Goal: Find specific page/section: Find specific page/section

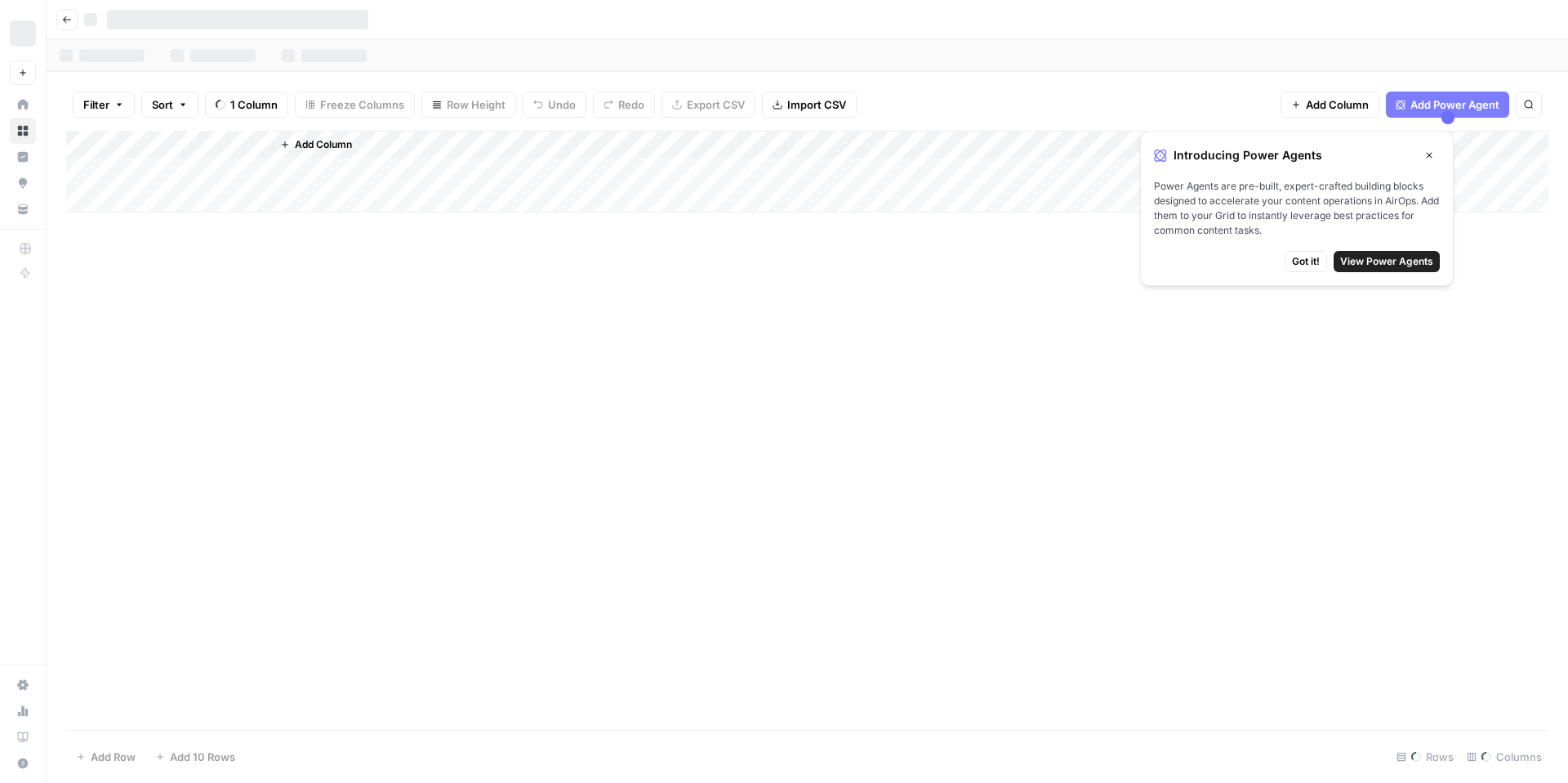
scroll to position [0, 1309]
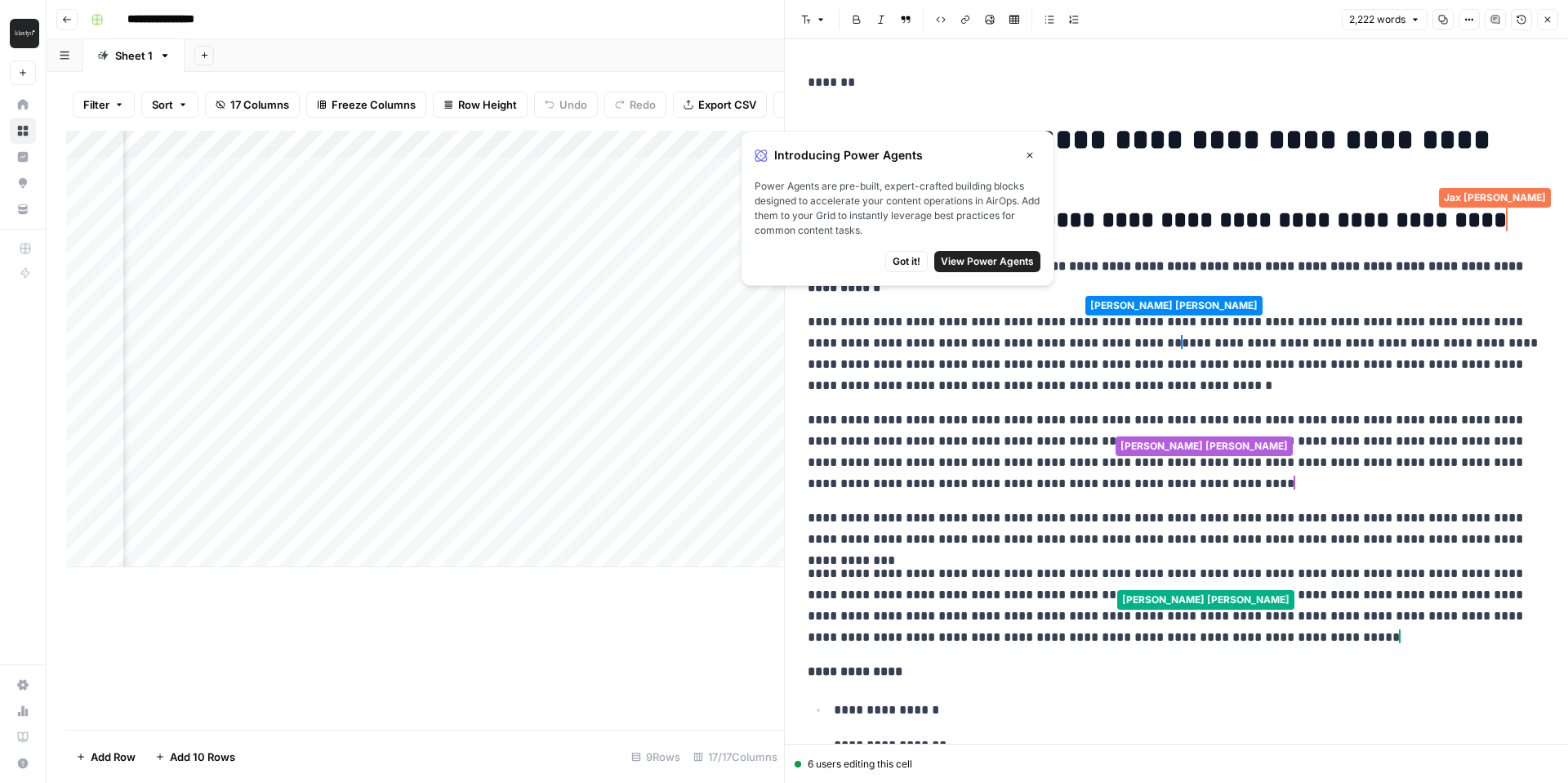
click at [909, 258] on span "Got it!" at bounding box center [907, 261] width 28 height 14
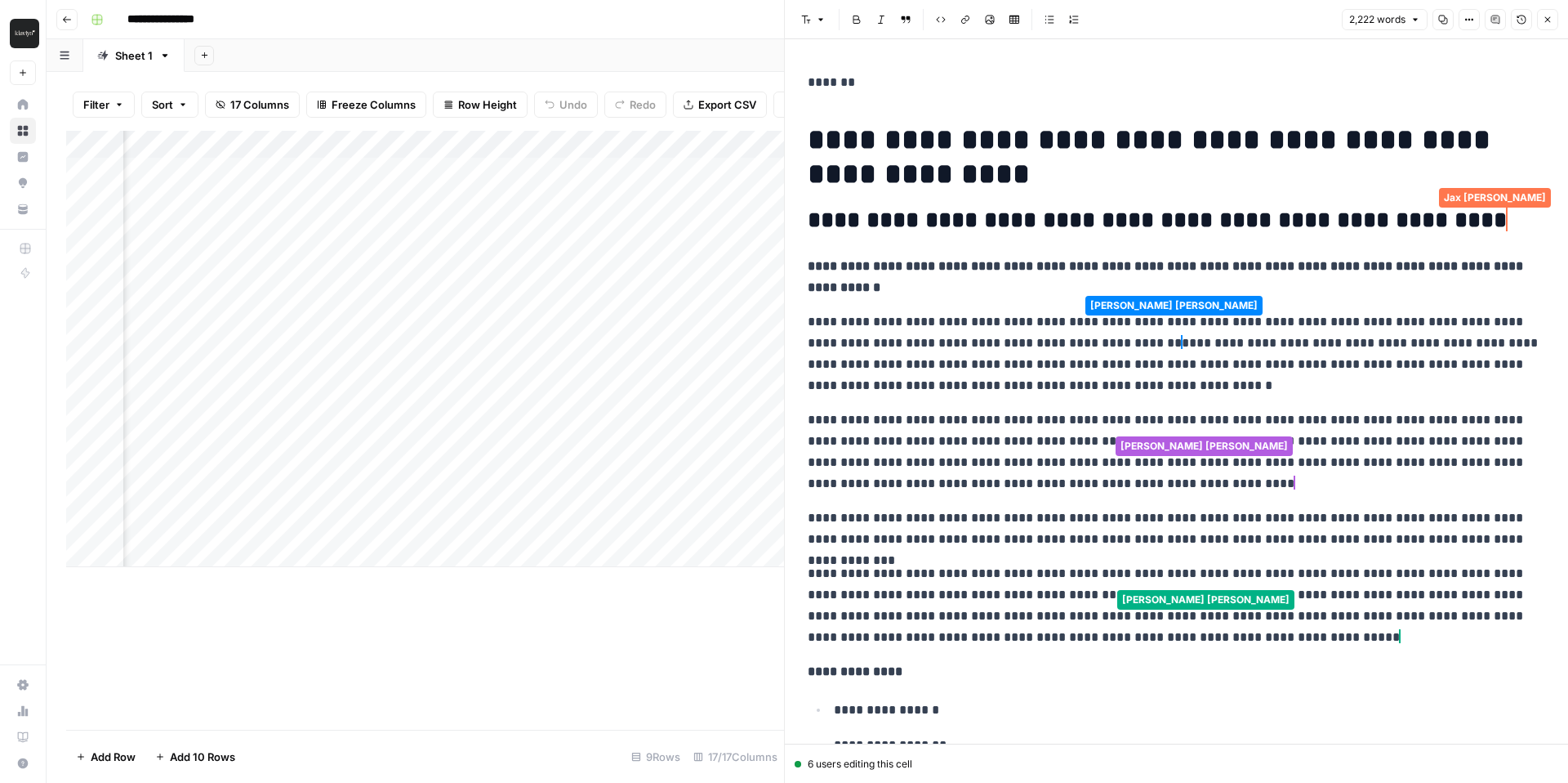
click at [937, 409] on p "**********" at bounding box center [1177, 452] width 738 height 85
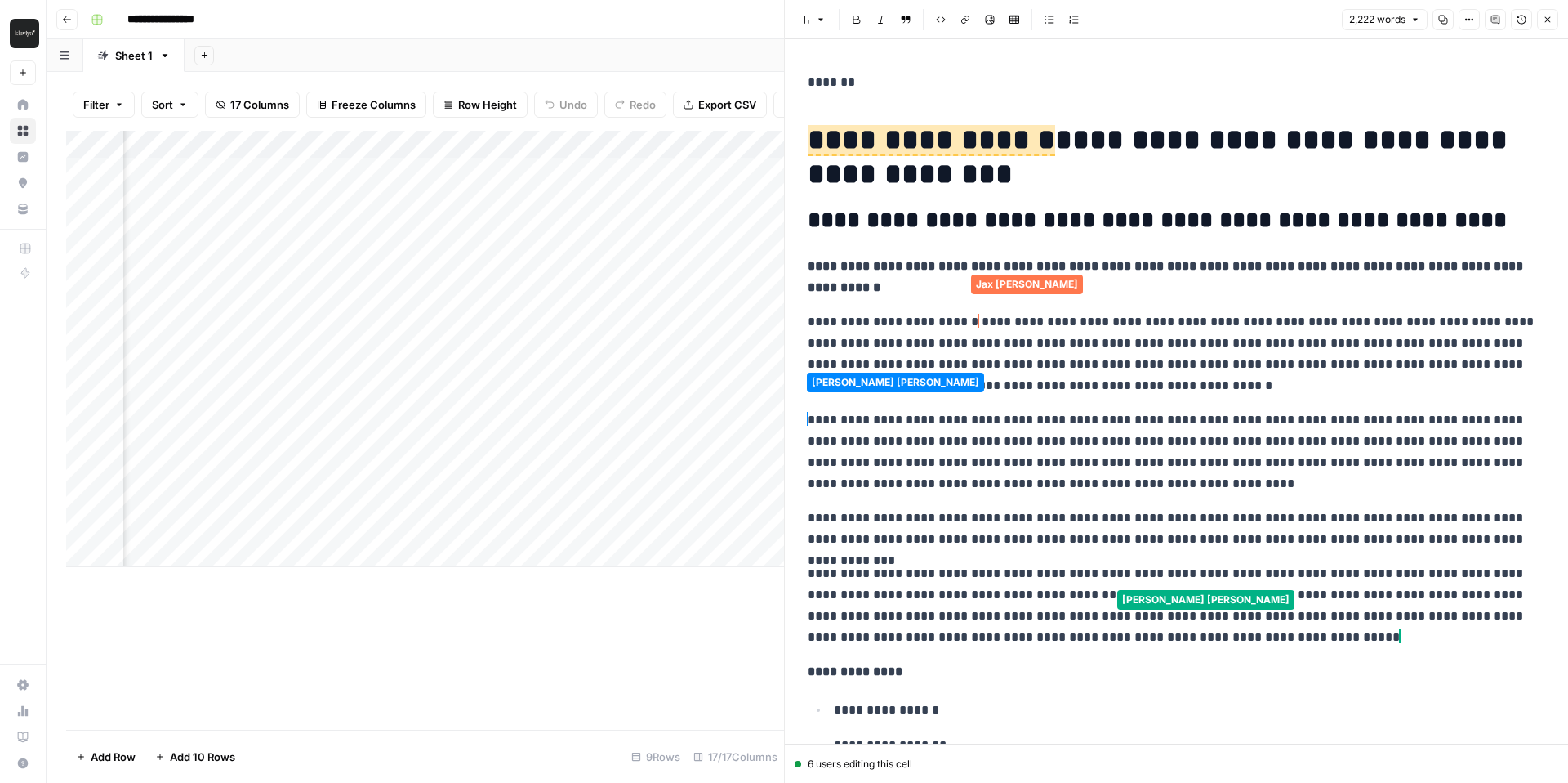
scroll to position [54, 0]
